Goal: Transaction & Acquisition: Download file/media

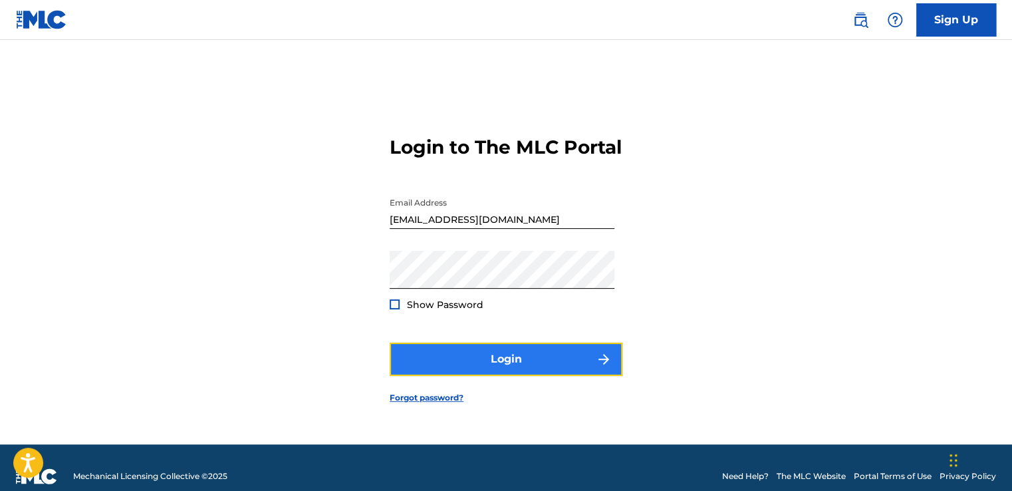
click at [549, 362] on button "Login" at bounding box center [506, 359] width 233 height 33
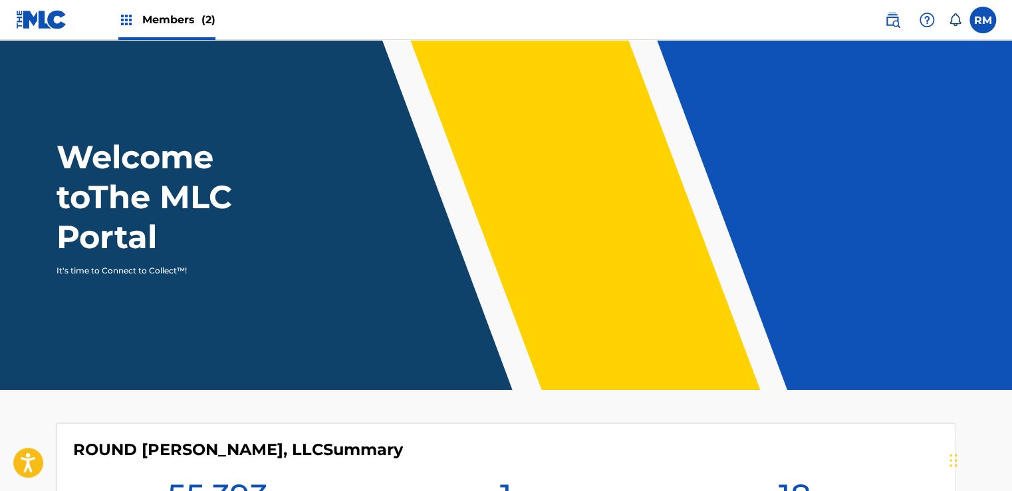
scroll to position [383, 0]
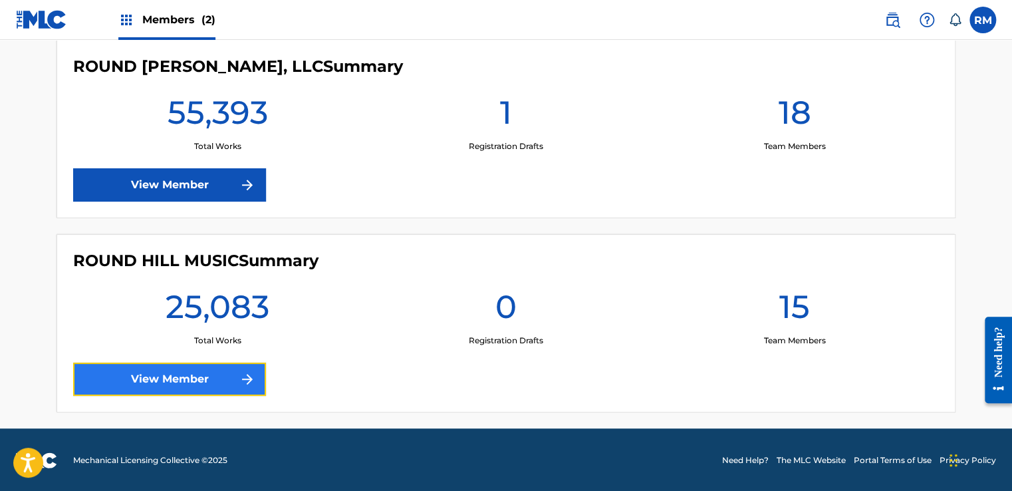
click at [246, 372] on img at bounding box center [247, 379] width 16 height 16
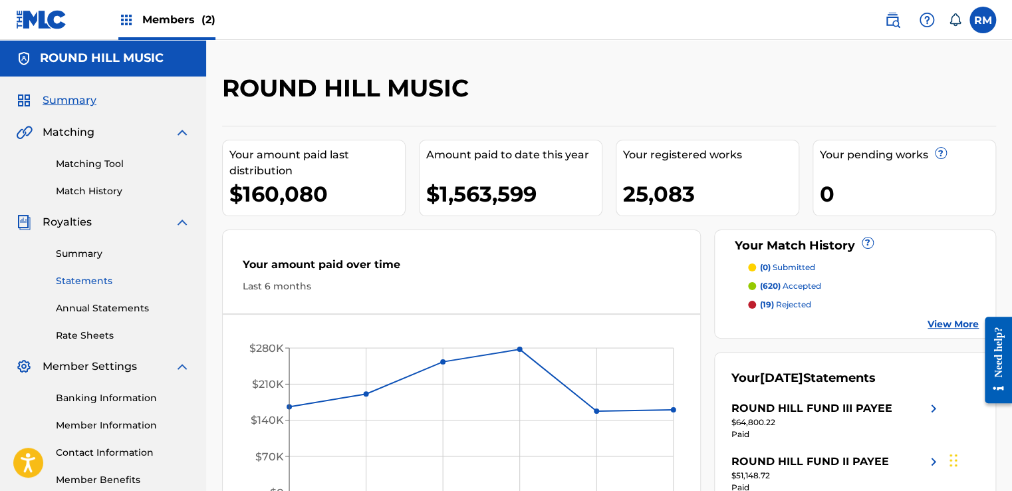
click at [92, 278] on link "Statements" at bounding box center [123, 281] width 134 height 14
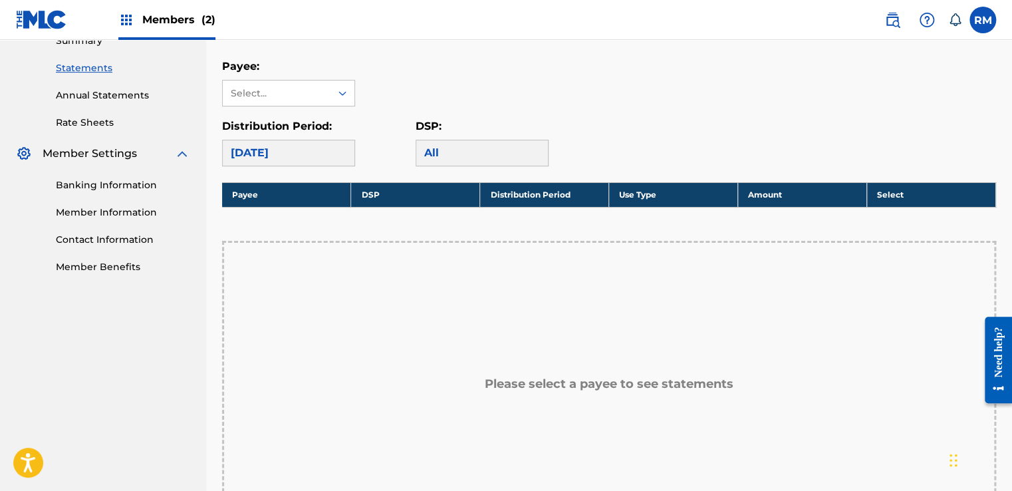
scroll to position [226, 0]
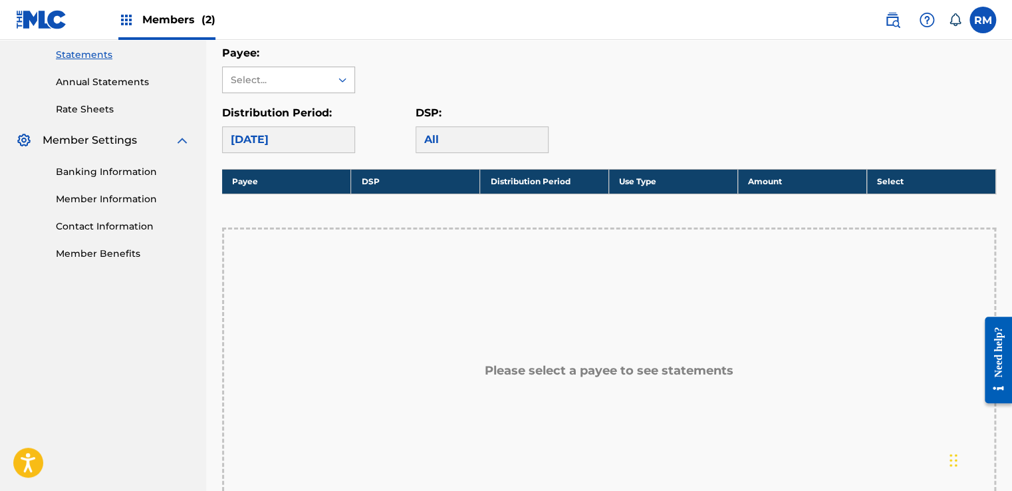
click at [319, 87] on div "Select..." at bounding box center [277, 79] width 108 height 25
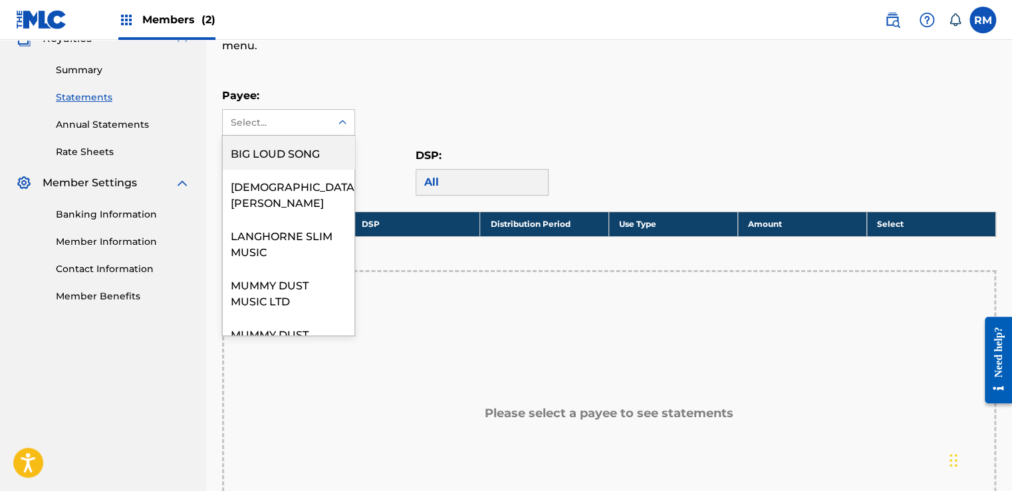
scroll to position [182, 0]
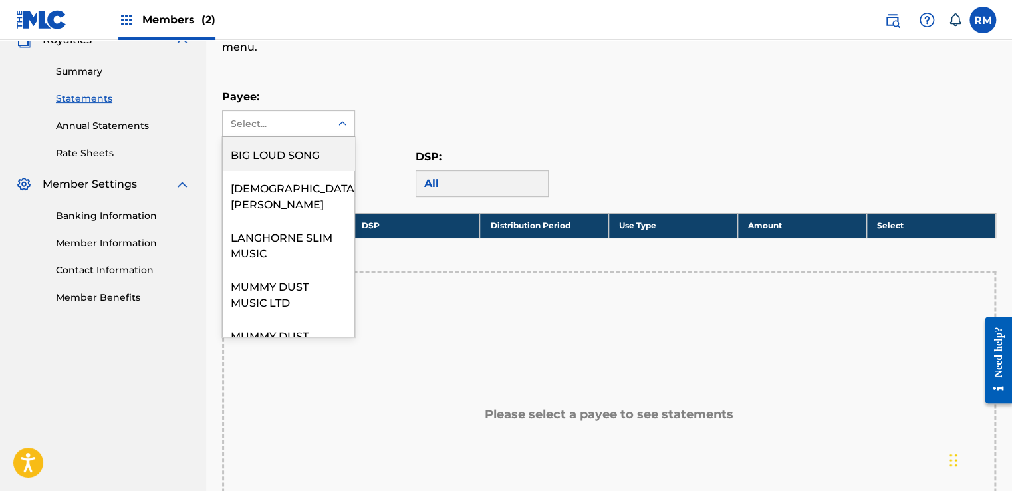
click at [110, 78] on div "Summary Statements Annual Statements Rate Sheets" at bounding box center [103, 104] width 174 height 112
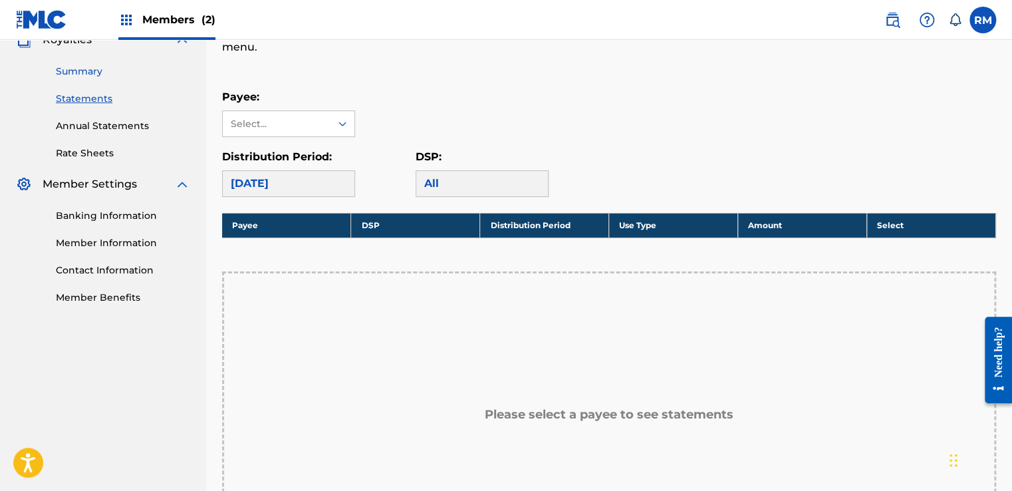
click at [96, 71] on link "Summary" at bounding box center [123, 72] width 134 height 14
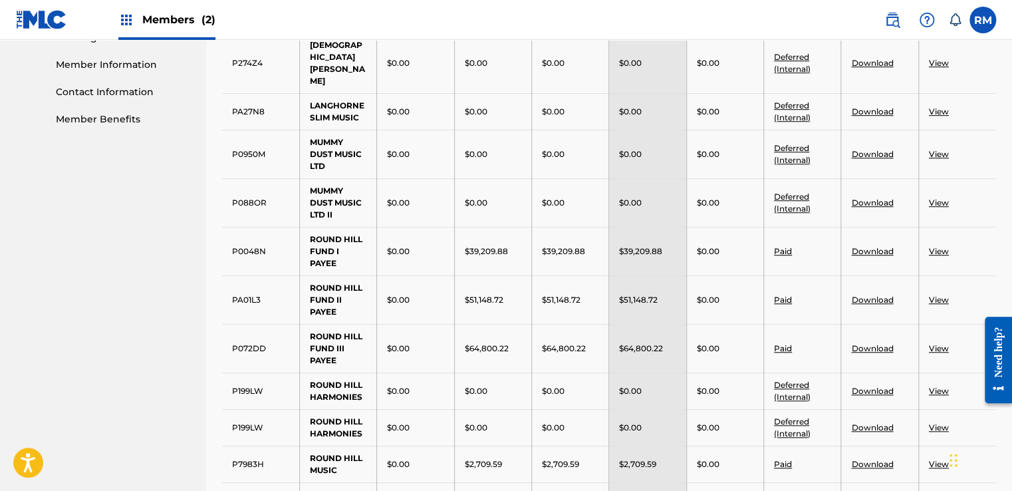
scroll to position [361, 0]
click at [944, 343] on link "View" at bounding box center [939, 348] width 20 height 10
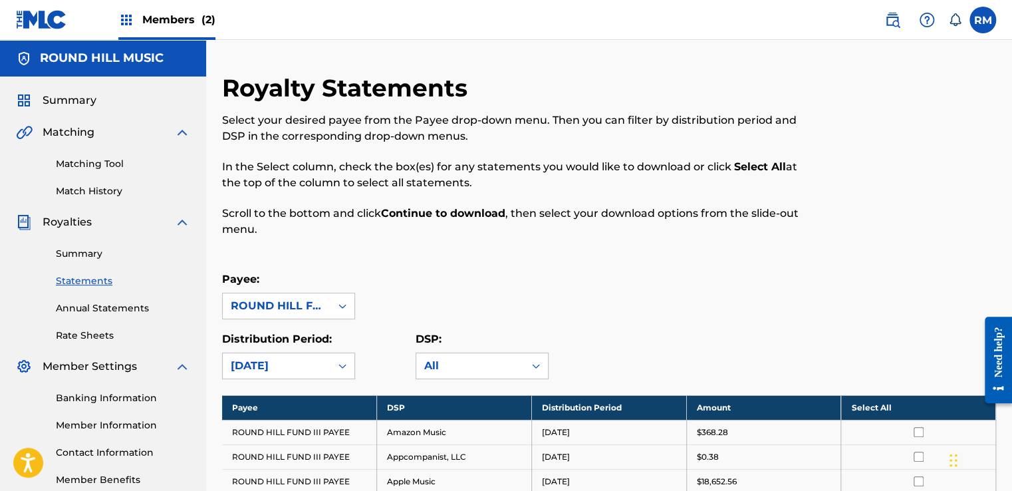
click at [871, 404] on th "Select All" at bounding box center [918, 407] width 155 height 25
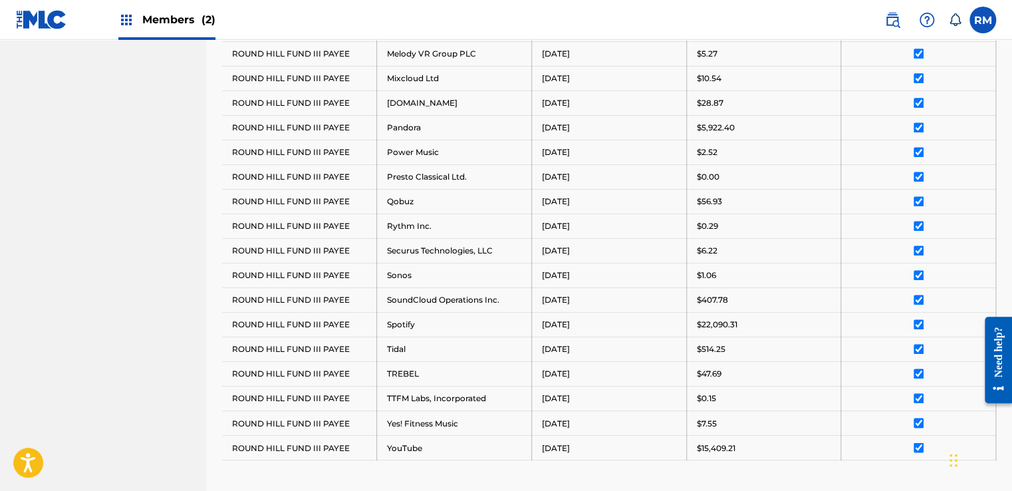
scroll to position [1045, 0]
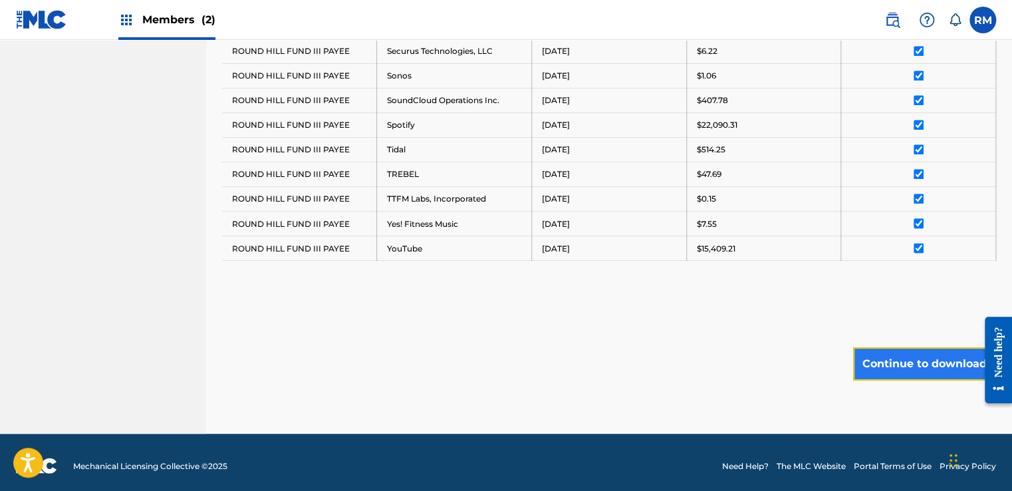
click at [891, 360] on button "Continue to download" at bounding box center [924, 363] width 143 height 33
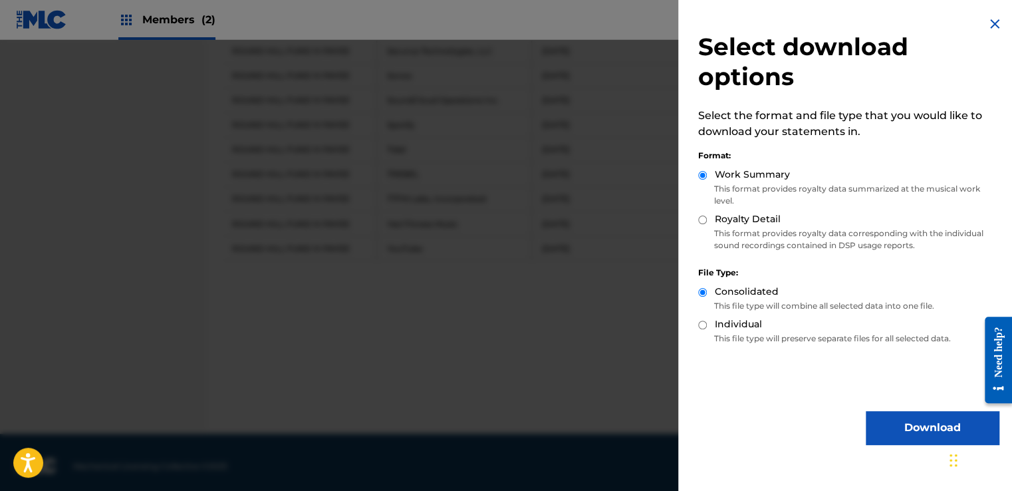
click at [758, 219] on label "Royalty Detail" at bounding box center [748, 219] width 66 height 14
click at [707, 219] on input "Royalty Detail" at bounding box center [702, 219] width 9 height 9
radio input "true"
click at [903, 422] on button "Download" at bounding box center [932, 427] width 133 height 33
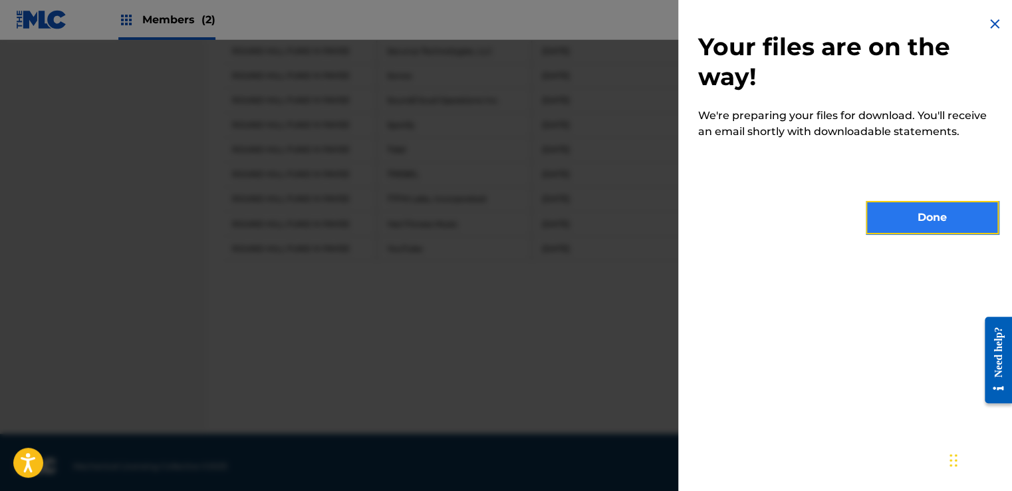
click at [926, 204] on button "Done" at bounding box center [932, 217] width 133 height 33
